Goal: Information Seeking & Learning: Learn about a topic

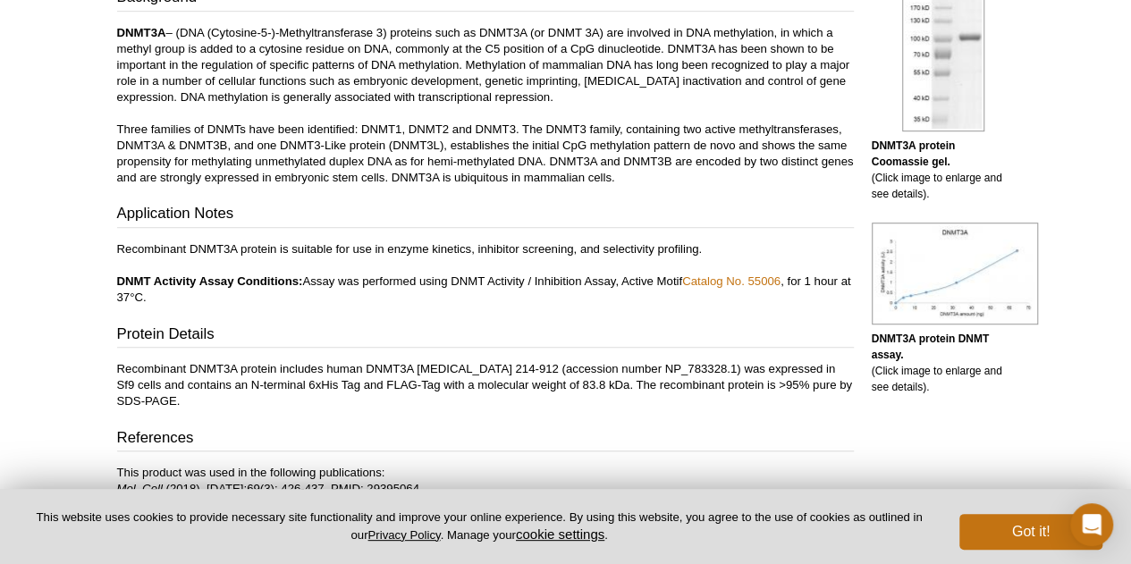
scroll to position [513, 0]
click at [478, 204] on h3 "Application Notes" at bounding box center [485, 216] width 737 height 25
click at [499, 204] on h3 "Application Notes" at bounding box center [485, 216] width 737 height 25
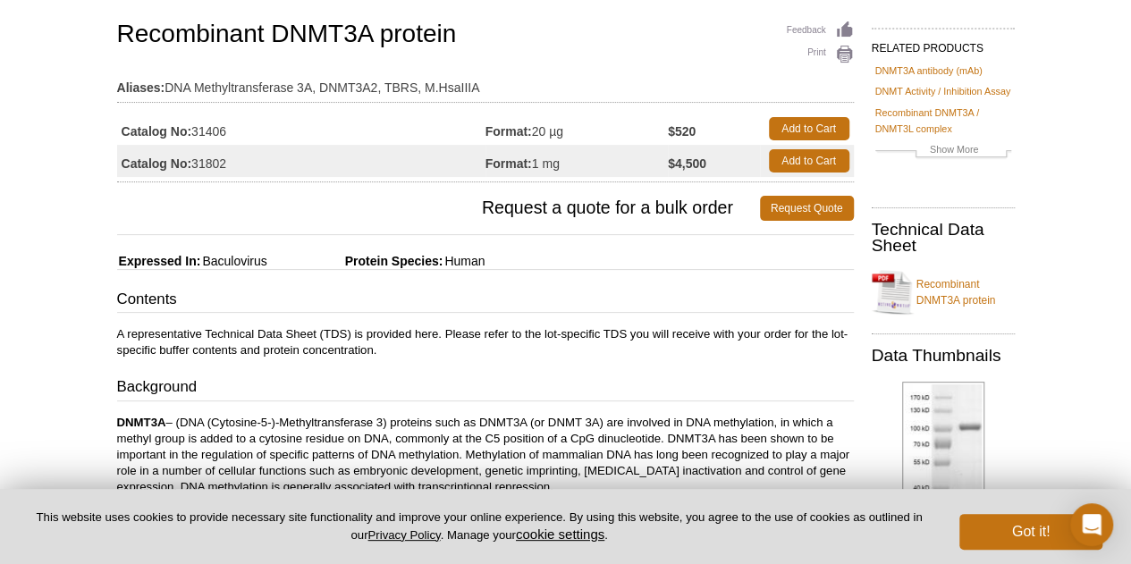
scroll to position [0, 0]
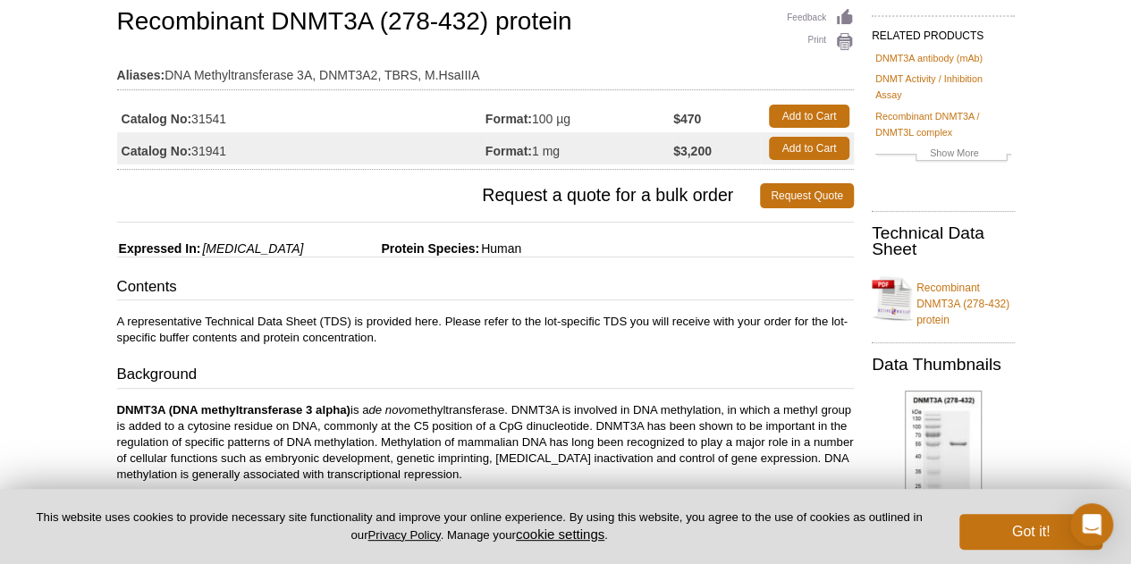
scroll to position [138, 0]
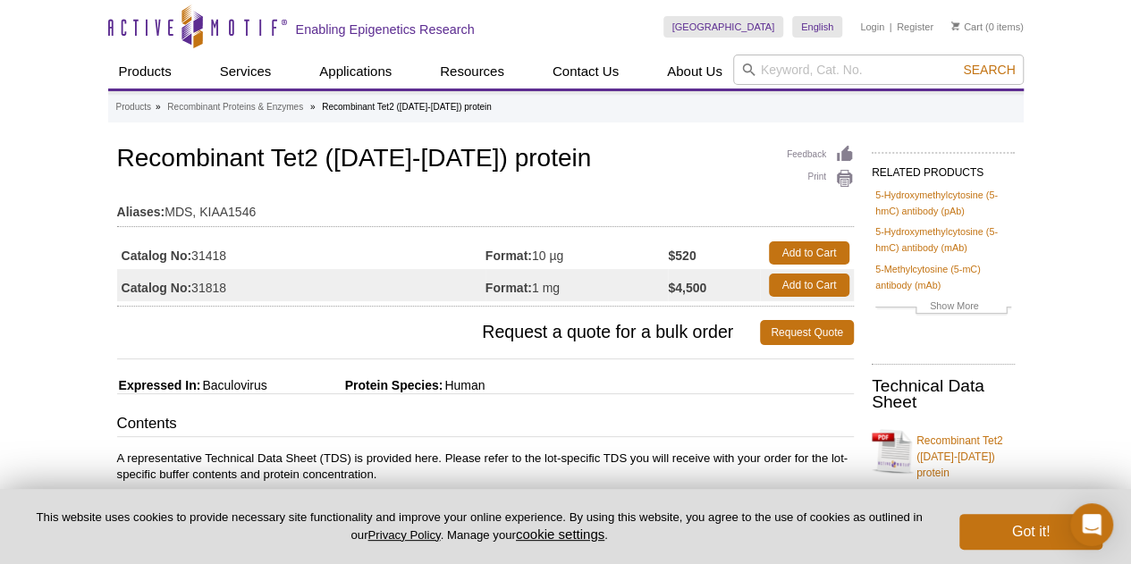
click at [515, 239] on td "Format: 10 µg" at bounding box center [577, 253] width 183 height 32
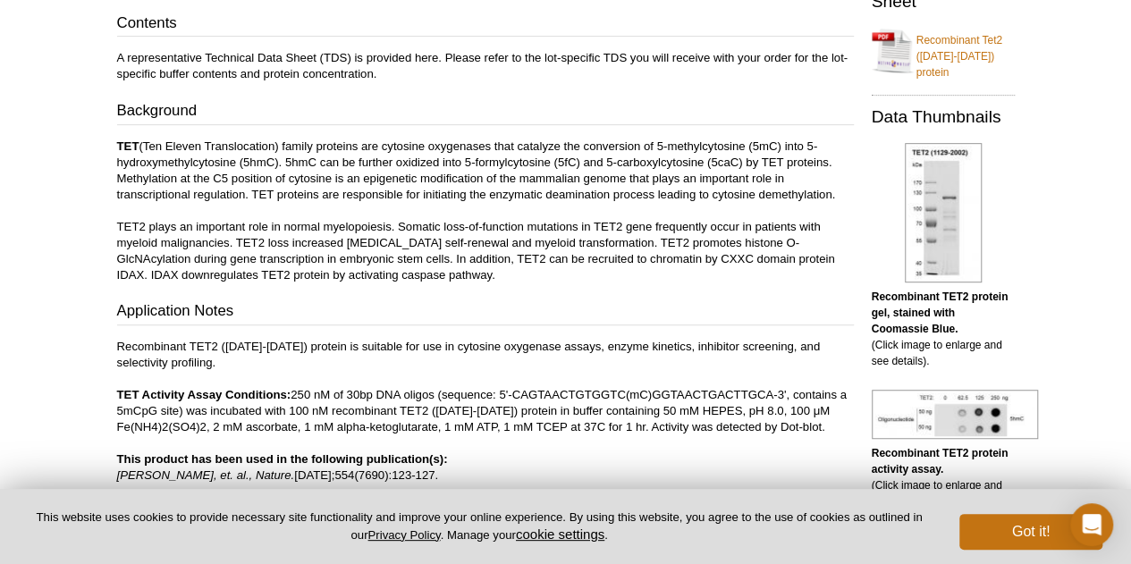
click at [515, 234] on p "TET (Ten Eleven Translocation) family proteins are cytosine oxygenases that cat…" at bounding box center [485, 211] width 737 height 145
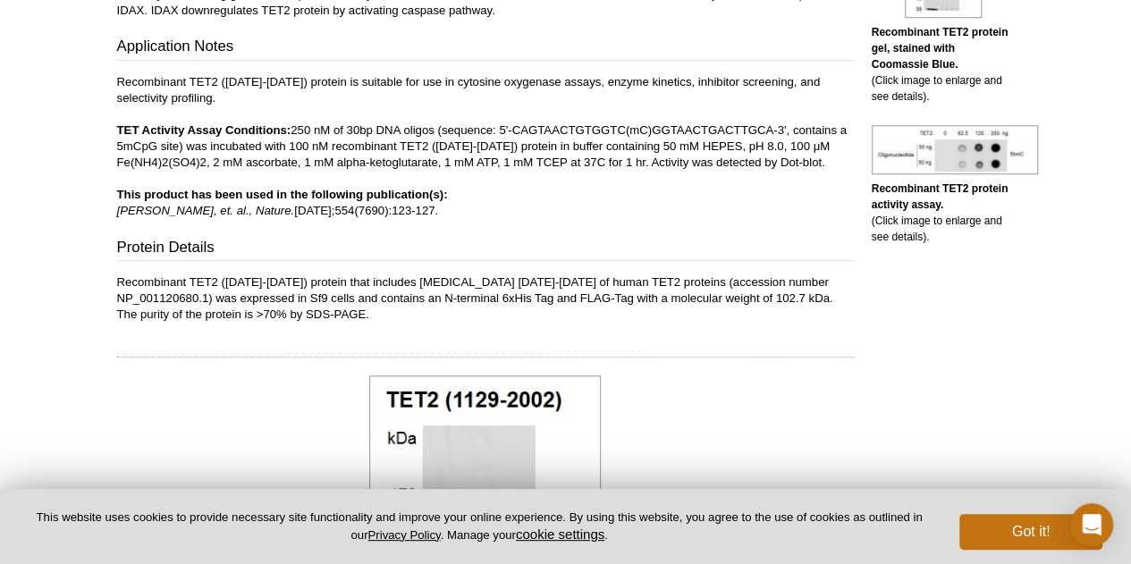
scroll to position [665, 0]
